Goal: Use online tool/utility

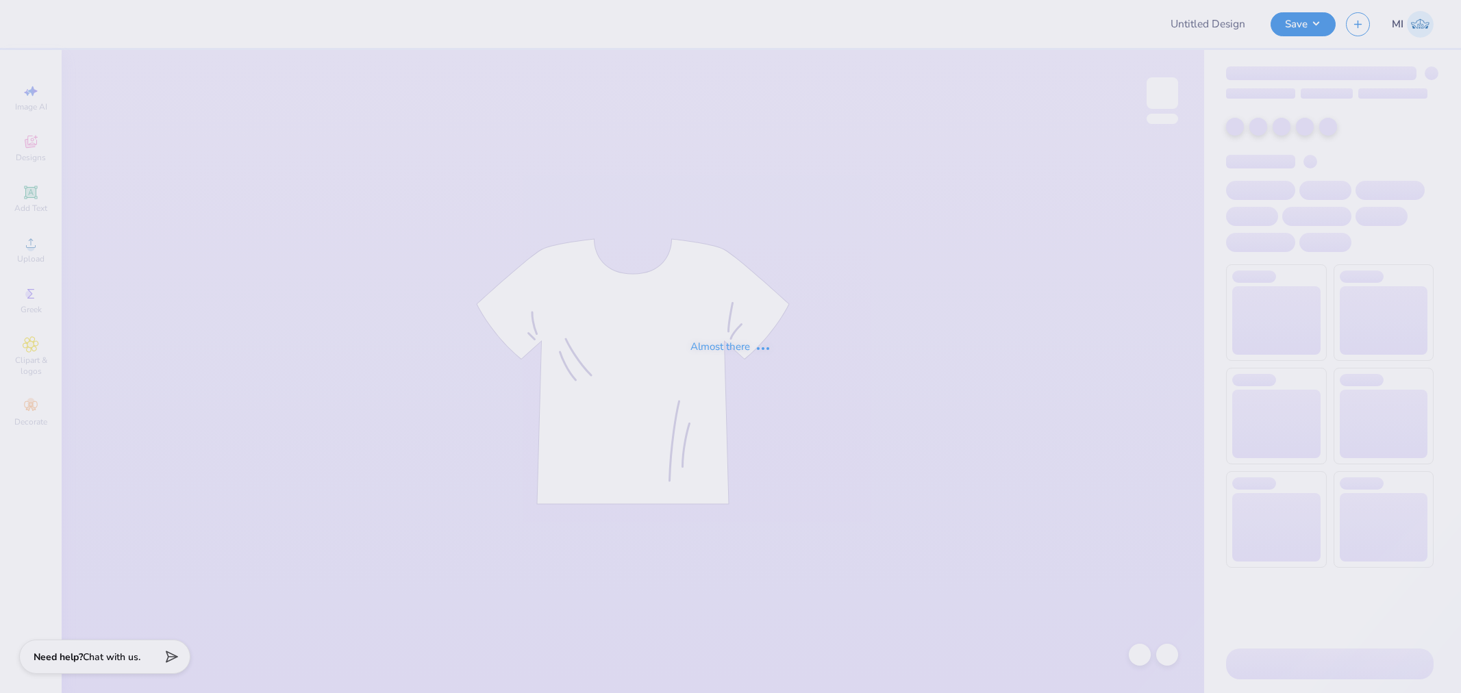
type input "Lambda Chi Football Shirts"
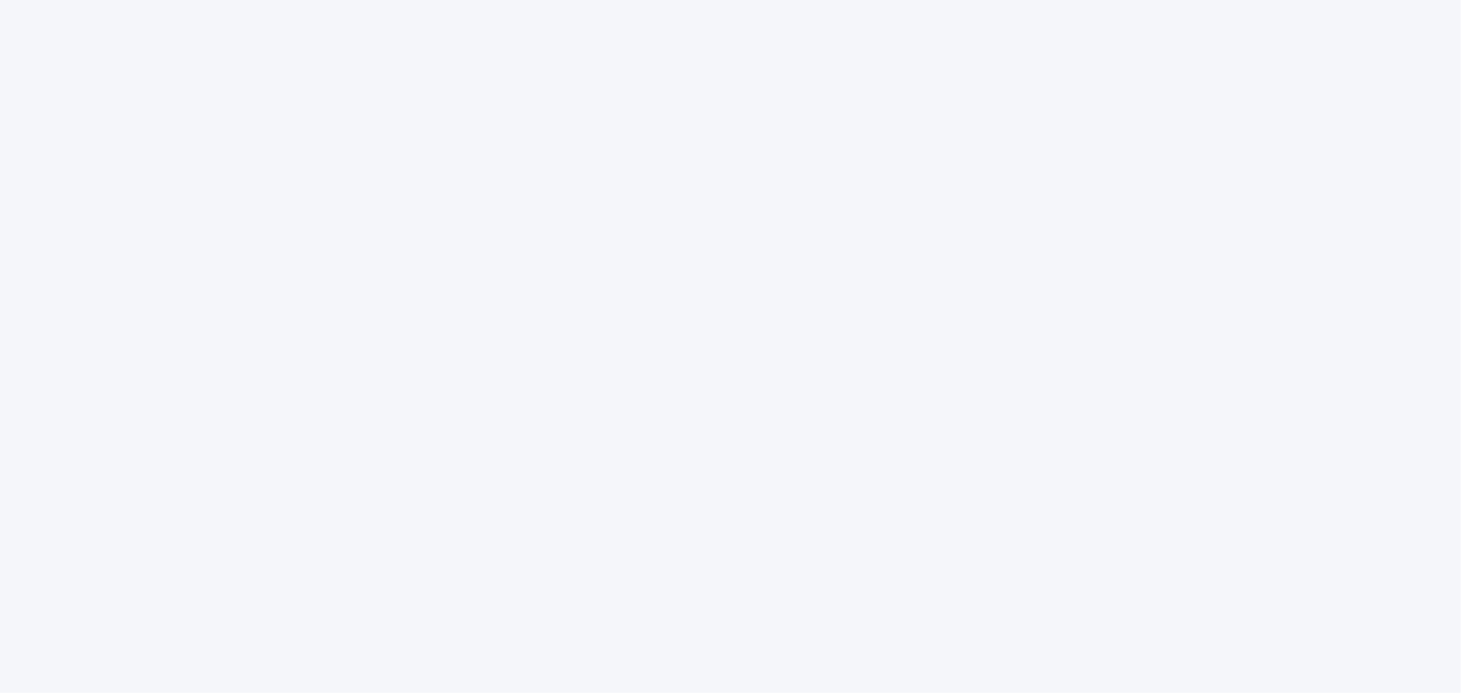
type textarea "x"
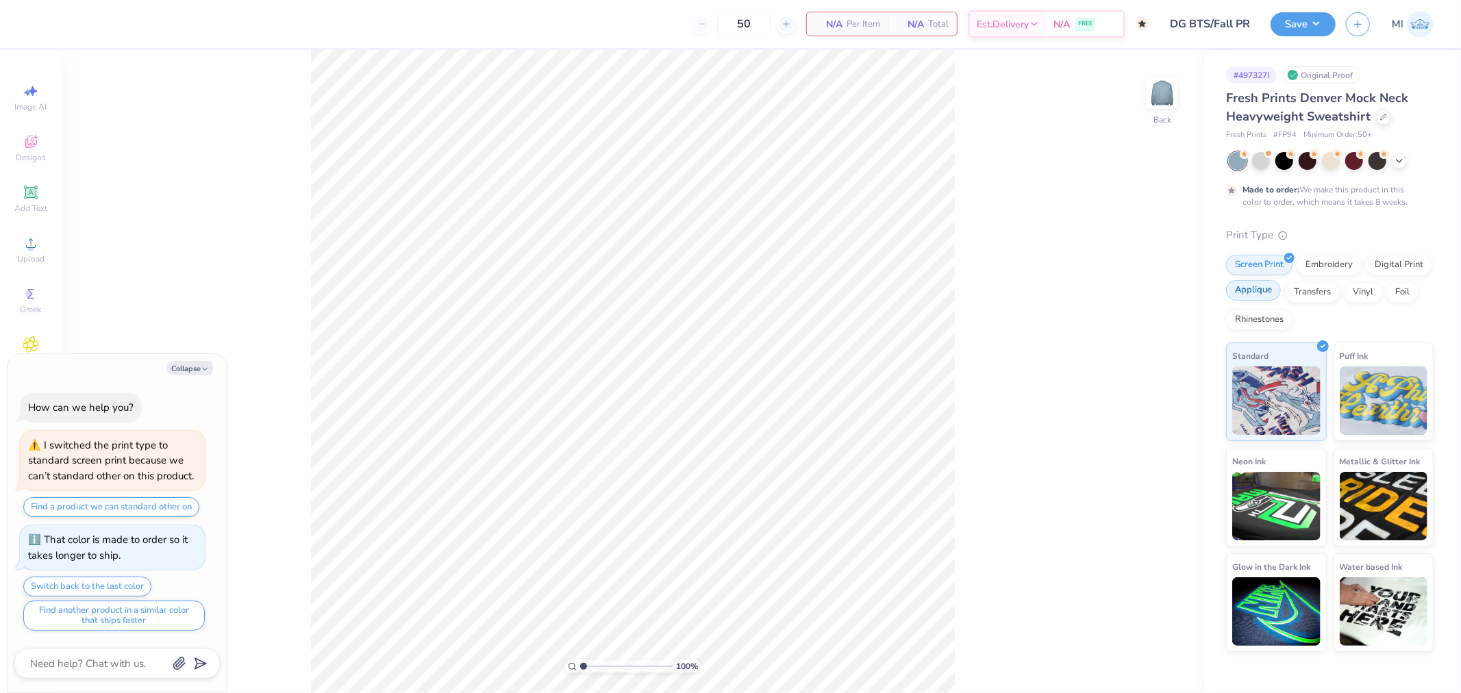
click at [1244, 293] on div "Applique" at bounding box center [1253, 290] width 55 height 21
type textarea "x"
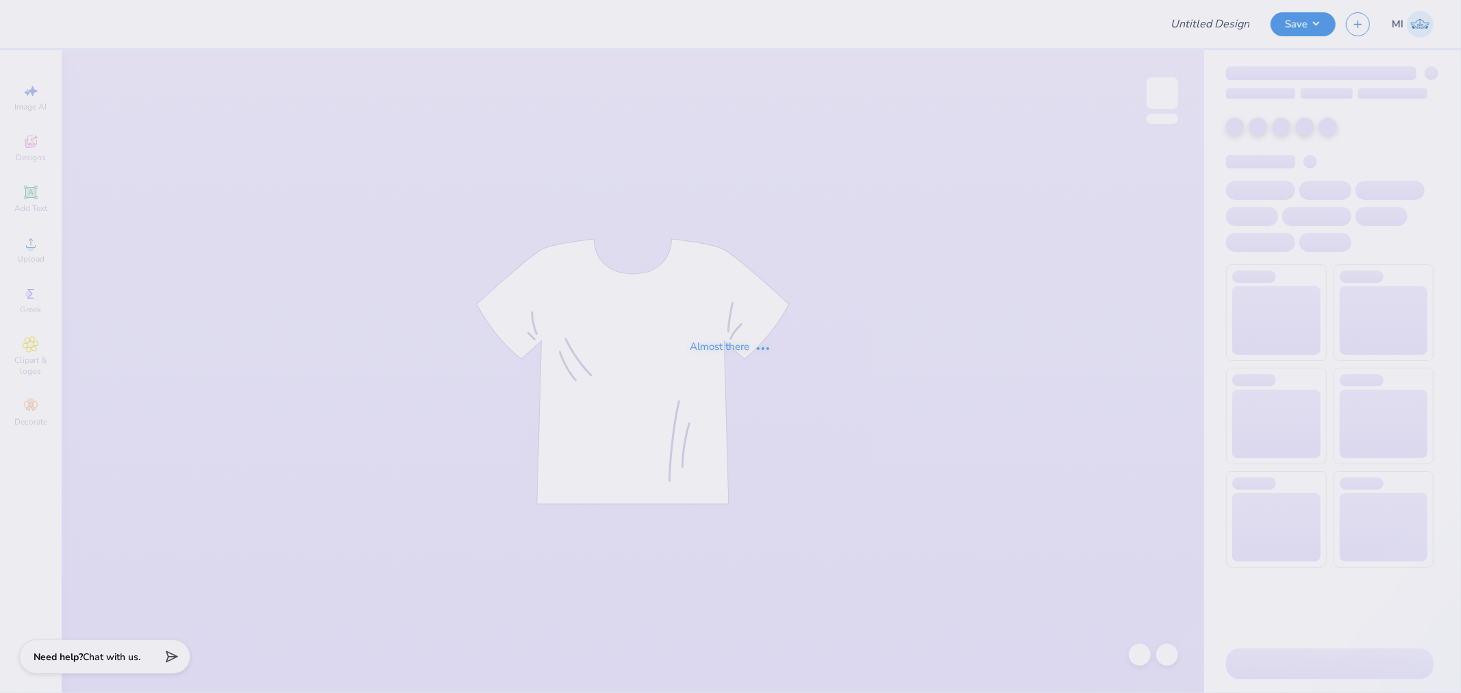
type input "DG BTS/Fall PR"
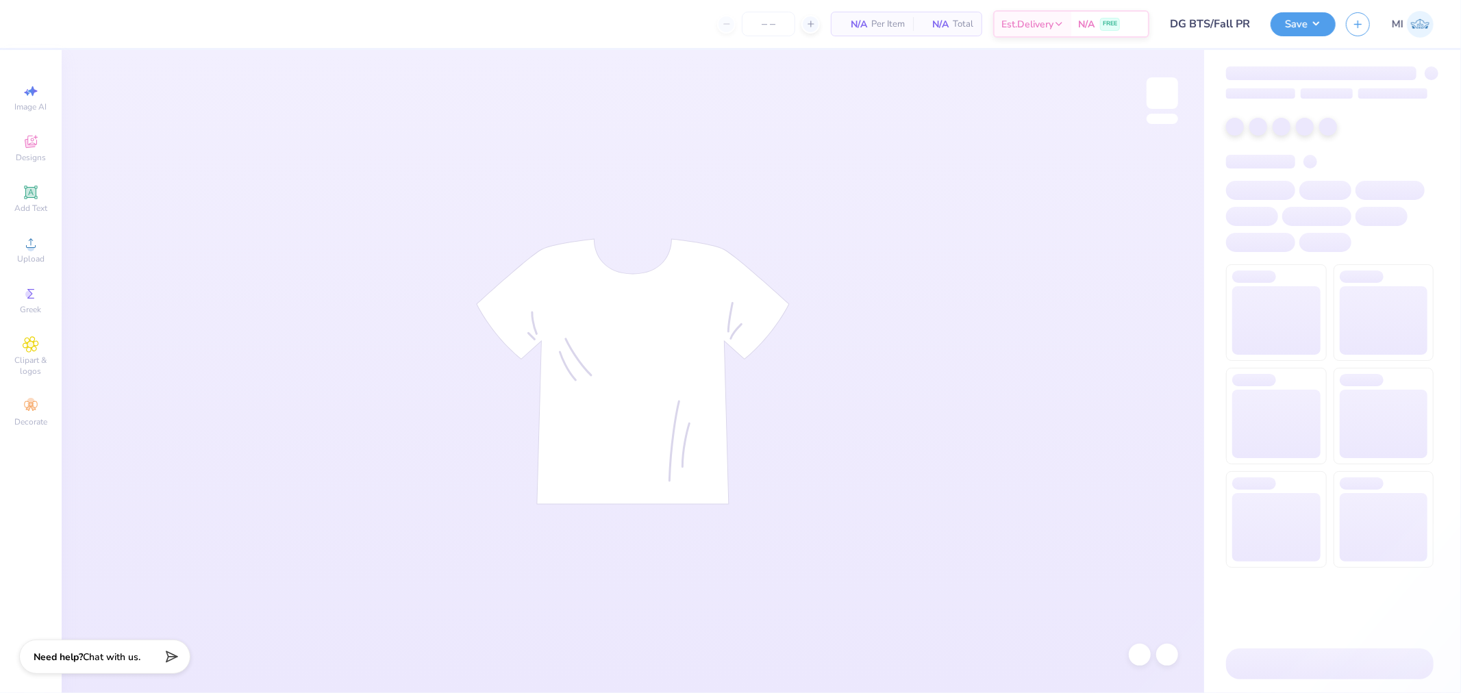
type input "50"
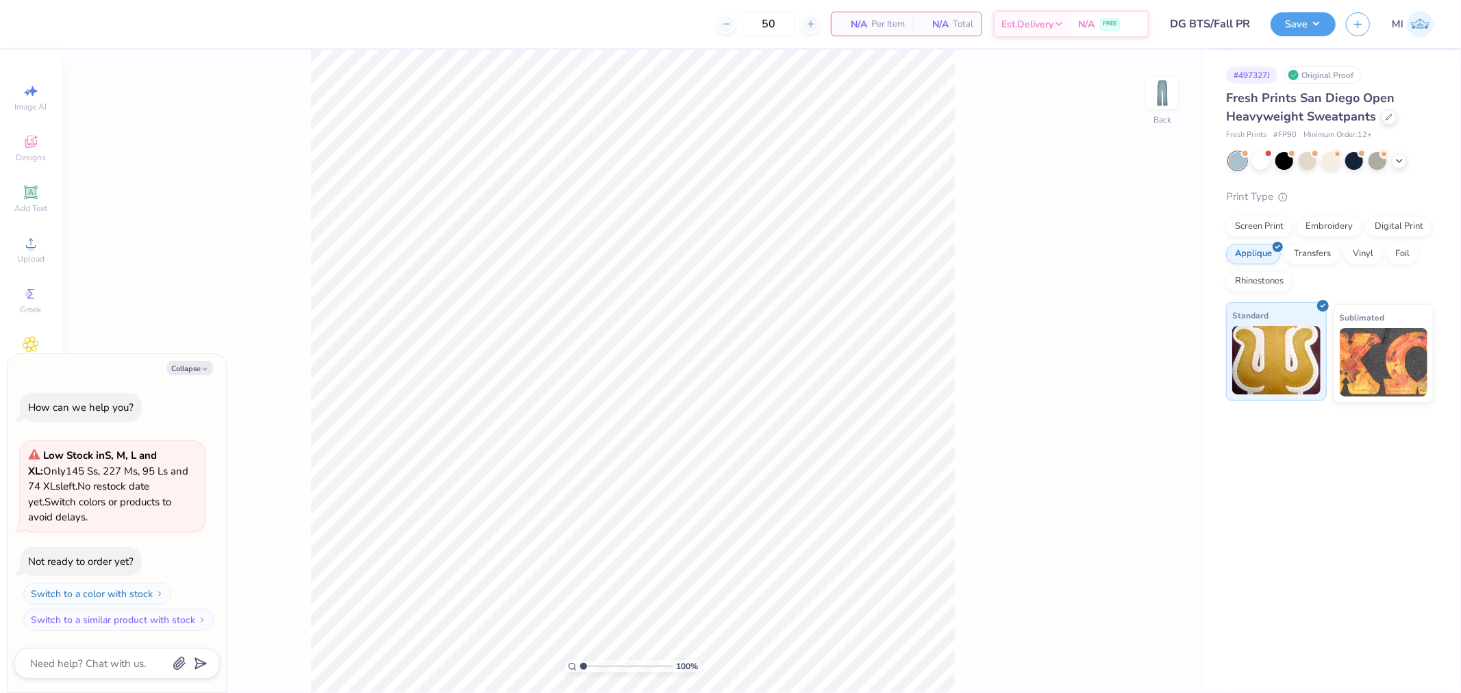
type textarea "x"
